Goal: Task Accomplishment & Management: Manage account settings

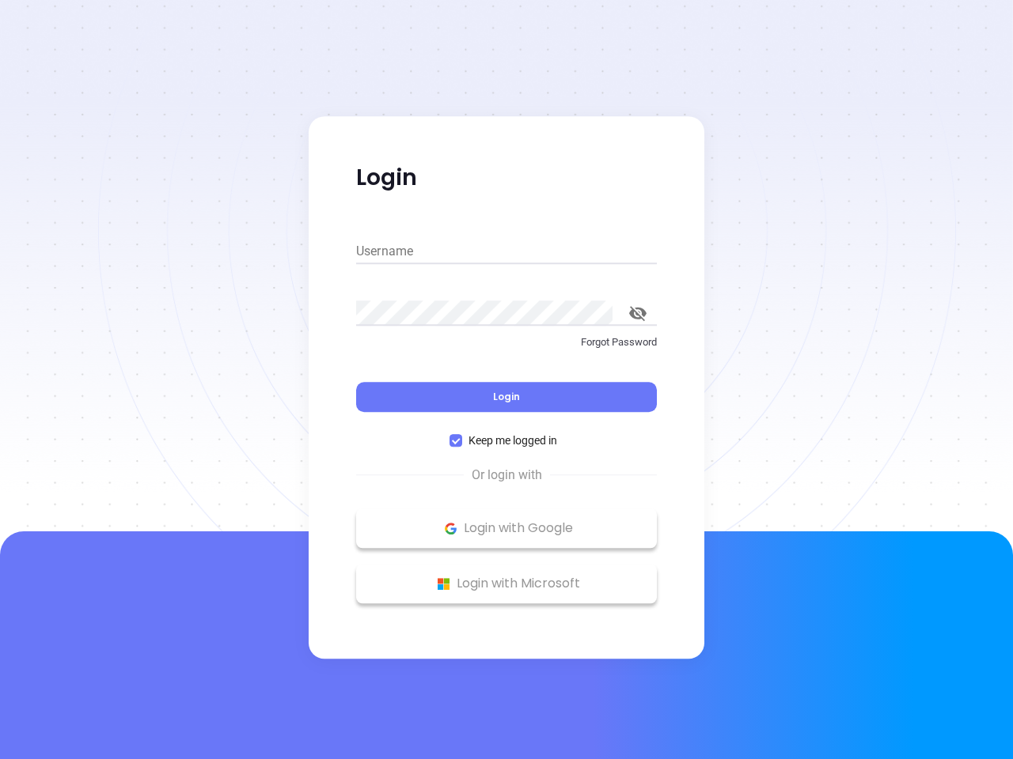
click at [506, 380] on div "Login" at bounding box center [506, 387] width 301 height 49
click at [506, 252] on input "Username" at bounding box center [506, 251] width 301 height 25
click at [638, 313] on icon "toggle password visibility" at bounding box center [637, 313] width 17 height 15
click at [506, 397] on span "Login" at bounding box center [506, 396] width 27 height 13
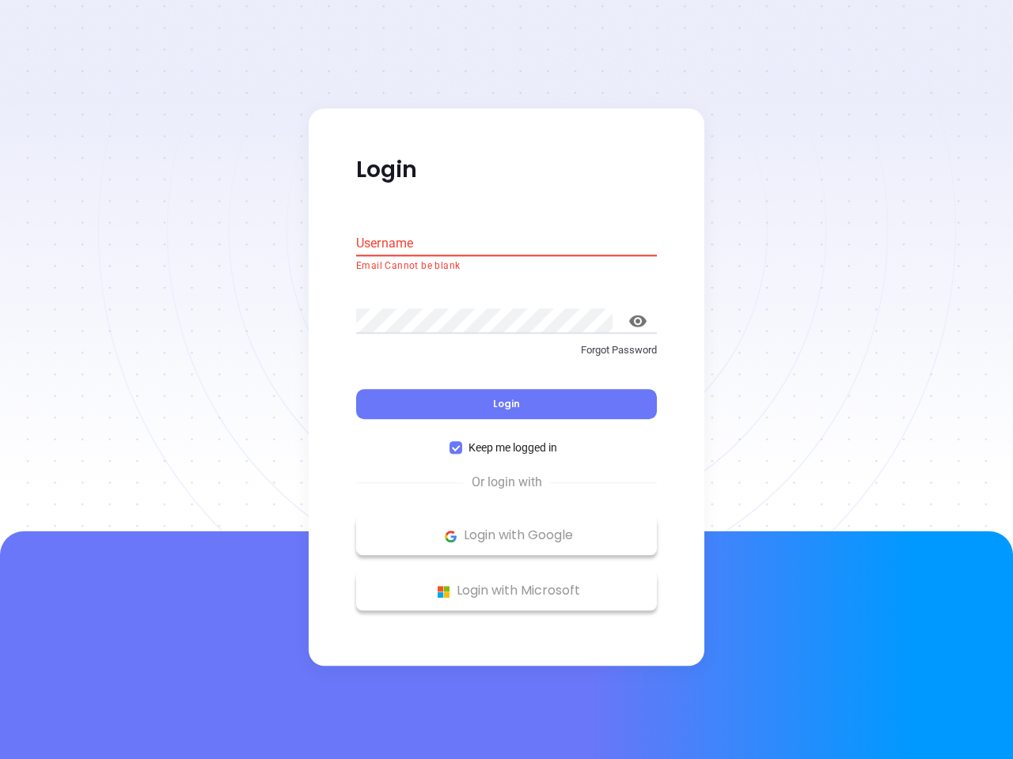
click at [506, 441] on span "Keep me logged in" at bounding box center [512, 448] width 101 height 17
click at [462, 442] on input "Keep me logged in" at bounding box center [455, 448] width 13 height 13
checkbox input "false"
click at [506, 528] on p "Login with Google" at bounding box center [506, 536] width 285 height 24
click at [506, 584] on p "Login with Microsoft" at bounding box center [506, 592] width 285 height 24
